Goal: Transaction & Acquisition: Obtain resource

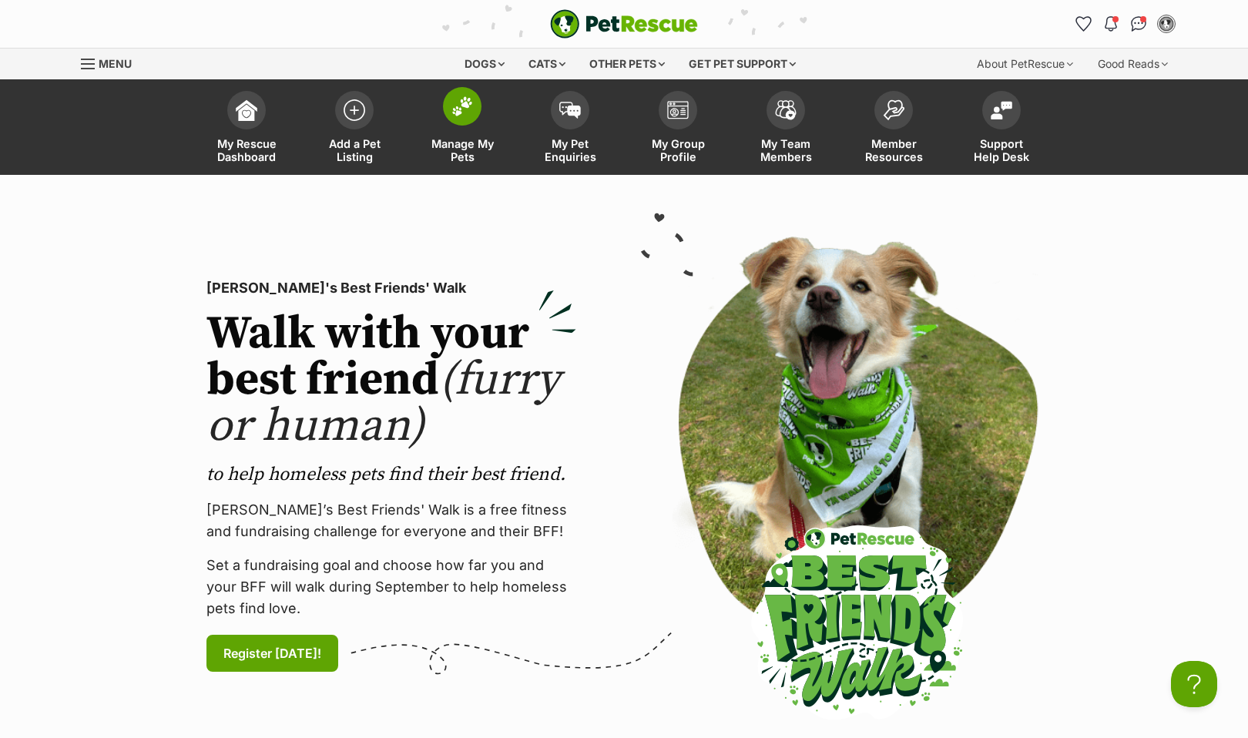
click at [464, 107] on img at bounding box center [462, 106] width 22 height 20
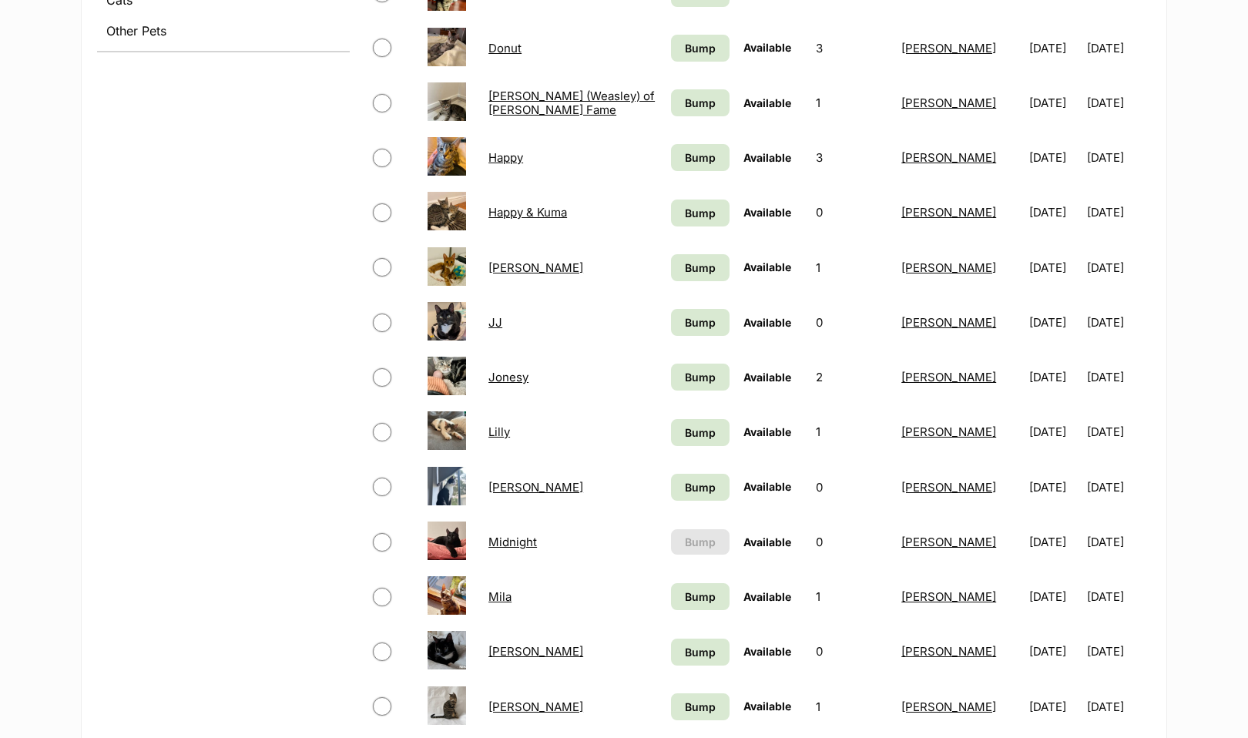
scroll to position [774, 0]
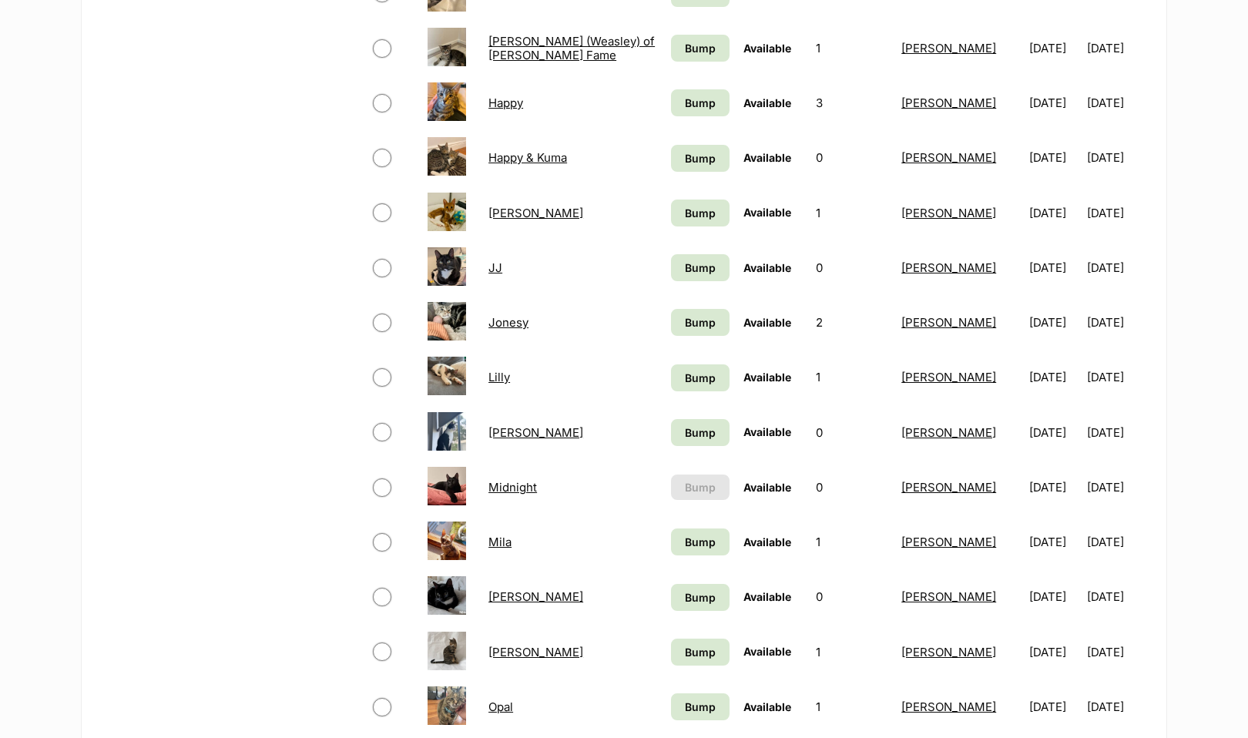
click at [497, 659] on link "[PERSON_NAME]" at bounding box center [535, 652] width 95 height 15
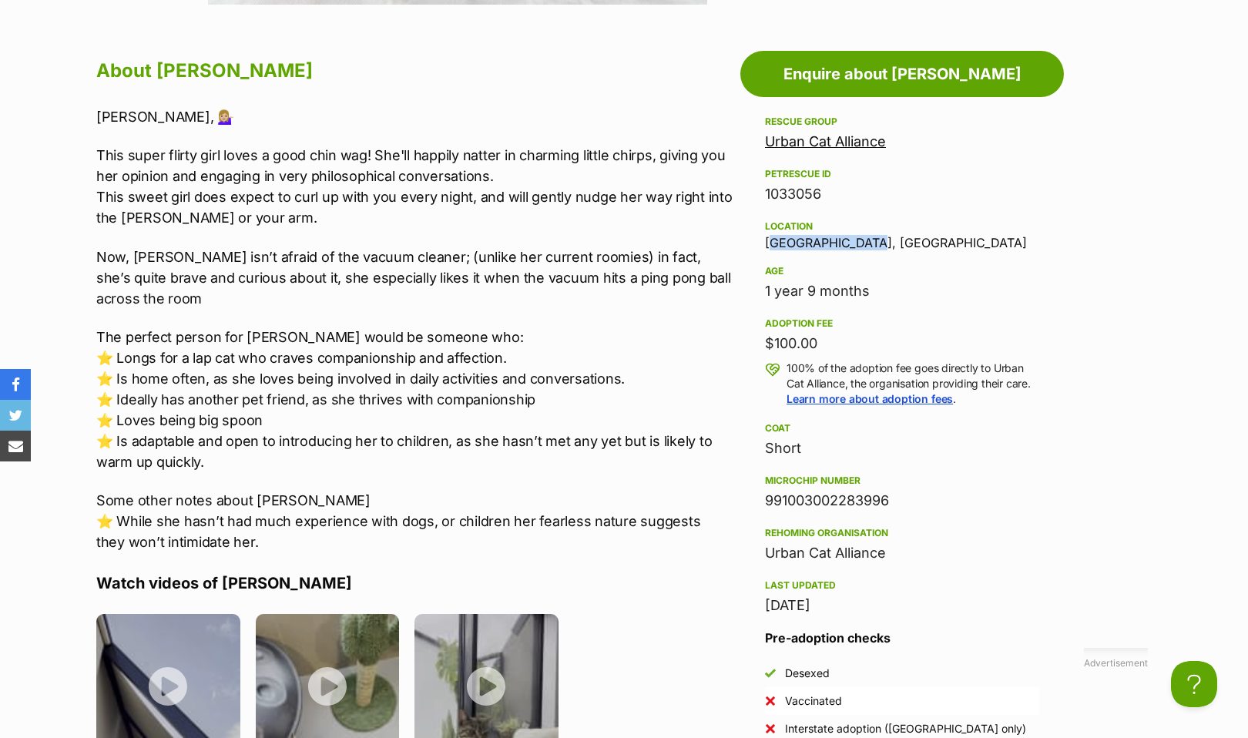
drag, startPoint x: 887, startPoint y: 230, endPoint x: 763, endPoint y: 234, distance: 124.8
click at [763, 234] on aside "Rescue group Urban Cat Alliance PetRescue ID 1033056 Location [GEOGRAPHIC_DATA]…" at bounding box center [902, 441] width 324 height 658
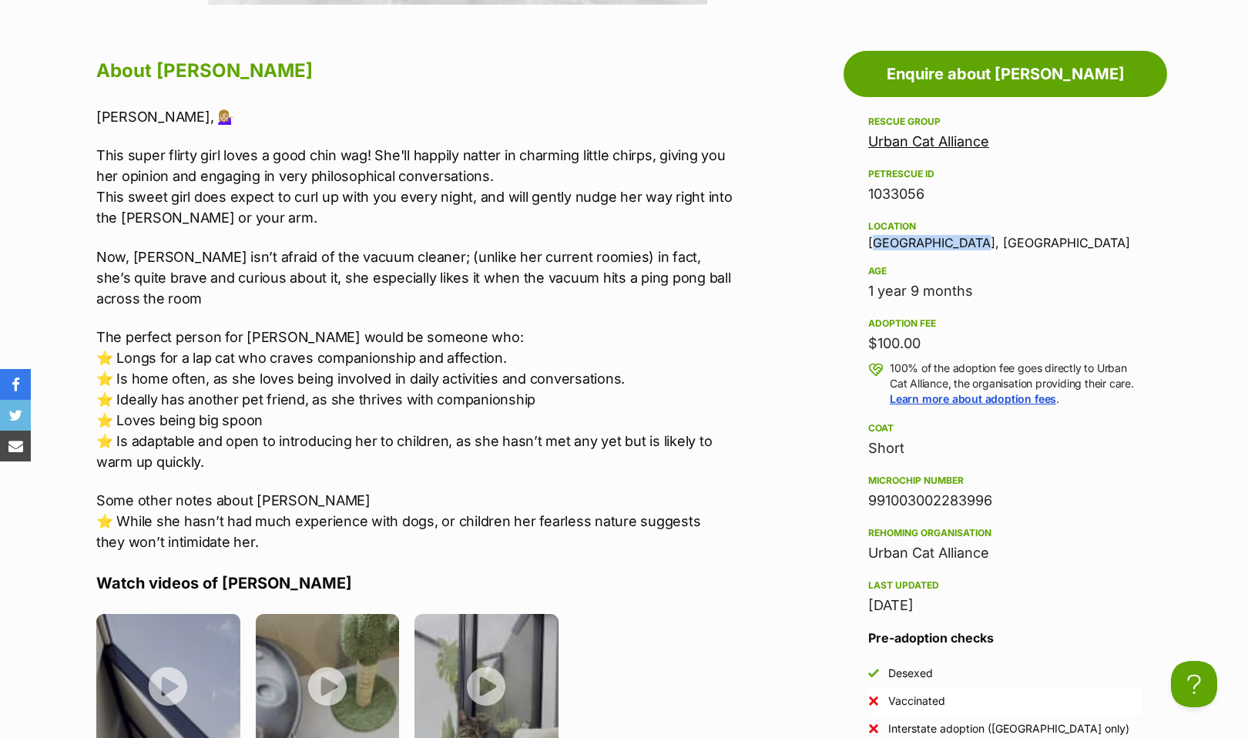
copy div "[GEOGRAPHIC_DATA], [GEOGRAPHIC_DATA]"
drag, startPoint x: 979, startPoint y: 283, endPoint x: 856, endPoint y: 283, distance: 123.2
click at [856, 283] on aside "Rescue group Urban Cat Alliance PetRescue ID 1033056 Location [GEOGRAPHIC_DATA]…" at bounding box center [1005, 441] width 324 height 658
copy div "1 year 9 months"
drag, startPoint x: 1004, startPoint y: 485, endPoint x: 868, endPoint y: 485, distance: 135.6
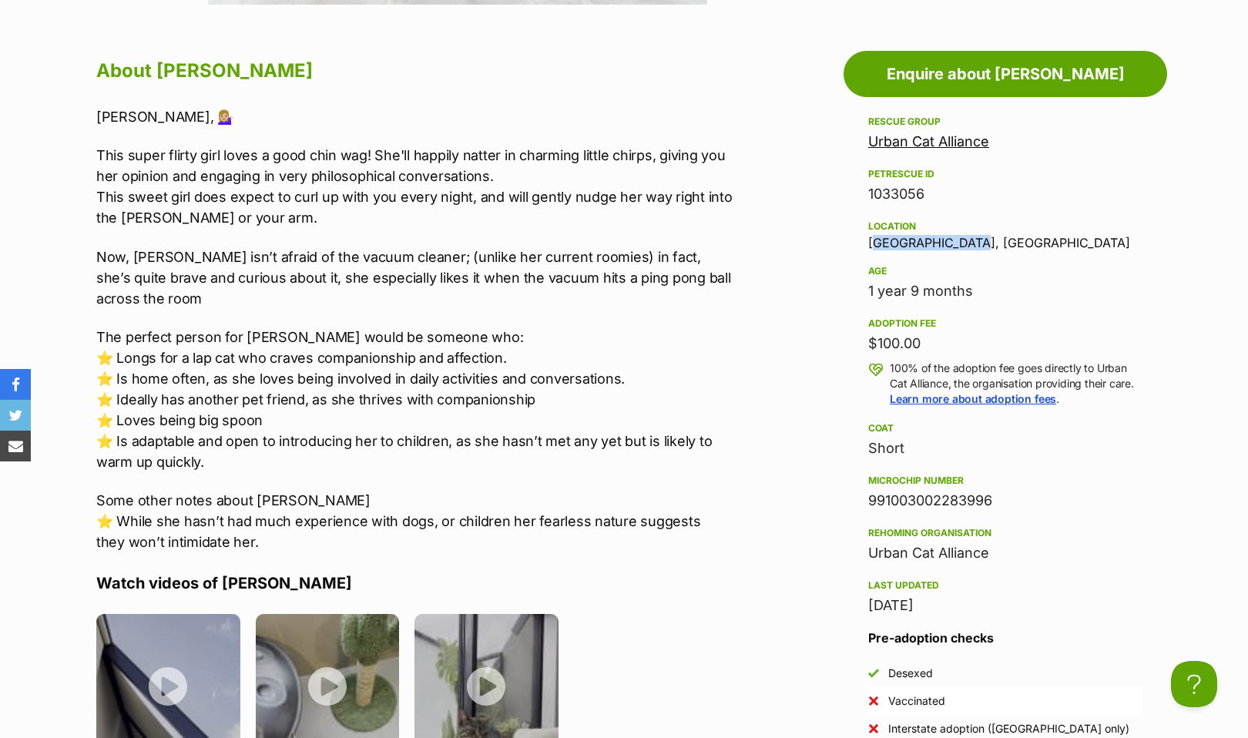
click at [868, 490] on div "991003002283996" at bounding box center [1005, 501] width 274 height 22
copy div "991003002283996"
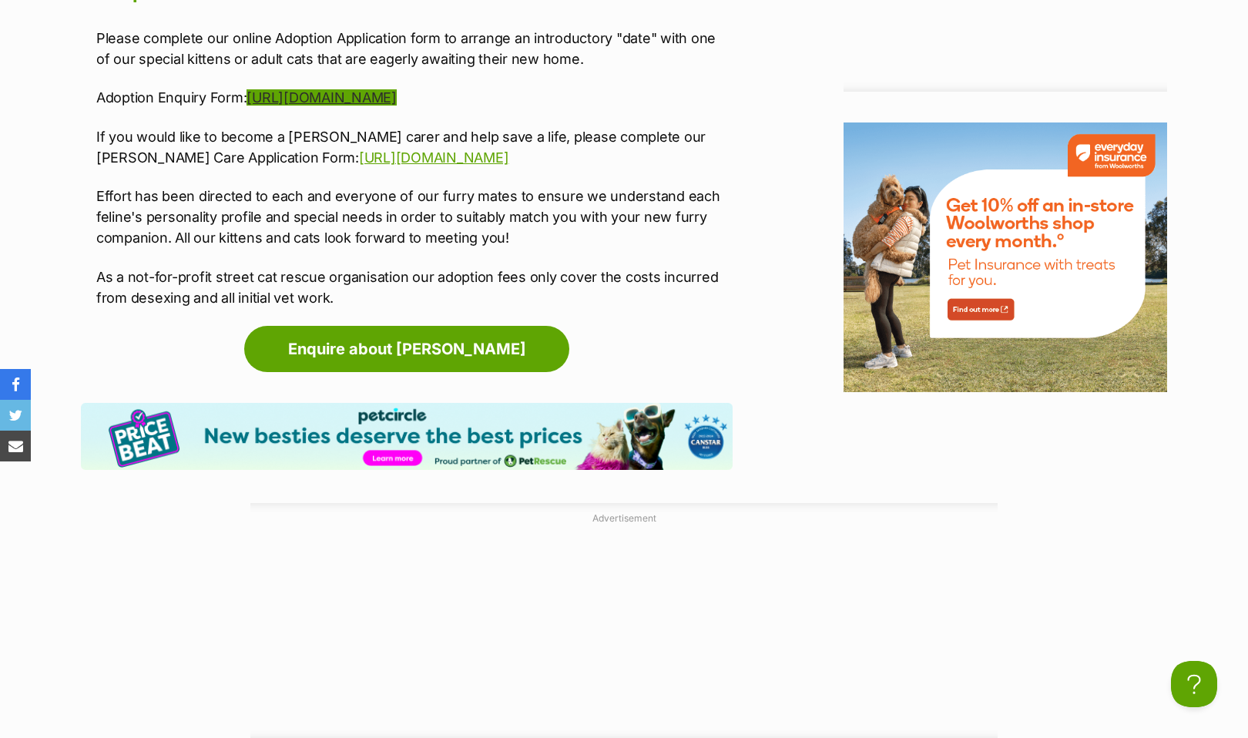
drag, startPoint x: 515, startPoint y: 45, endPoint x: 250, endPoint y: 52, distance: 265.1
click at [250, 87] on p "Adoption Enquiry Form: [URL][DOMAIN_NAME]" at bounding box center [414, 97] width 636 height 21
copy p "[URL][DOMAIN_NAME]"
